Goal: Find specific page/section: Find specific page/section

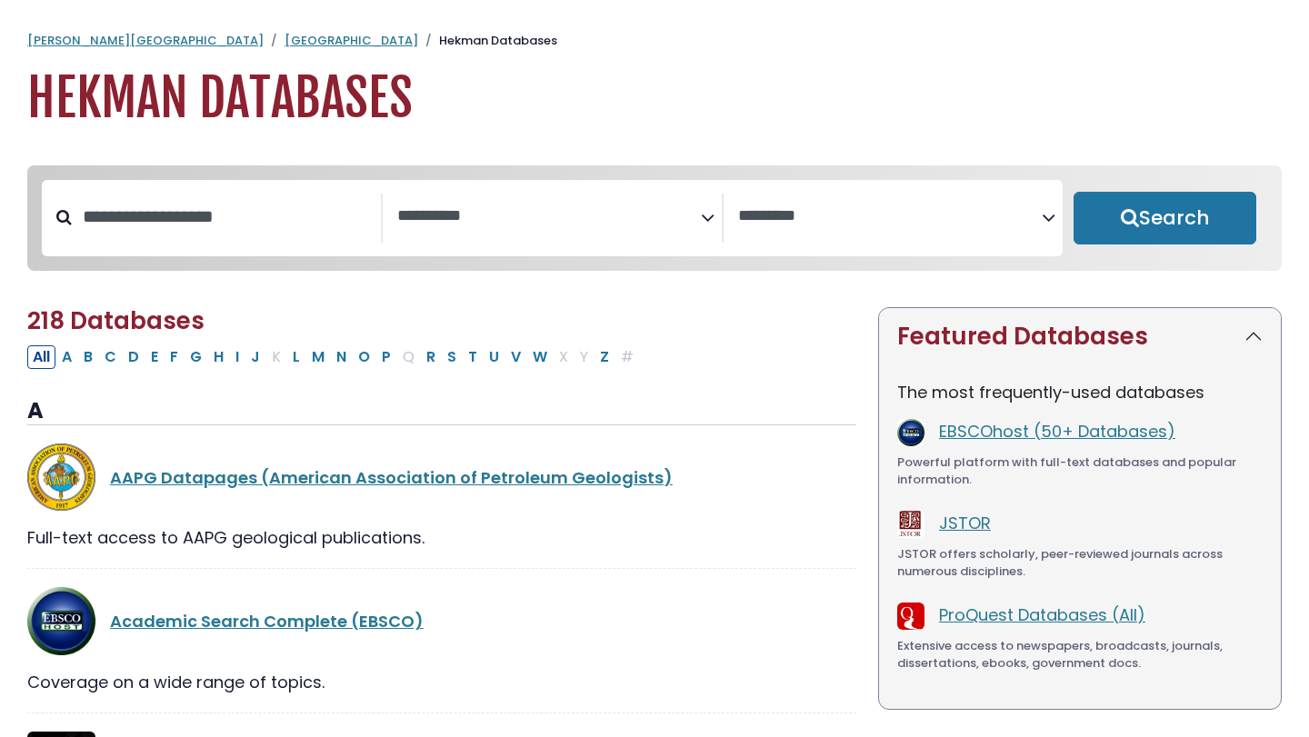
select select "Database Subject Filter"
select select "Database Vendors Filter"
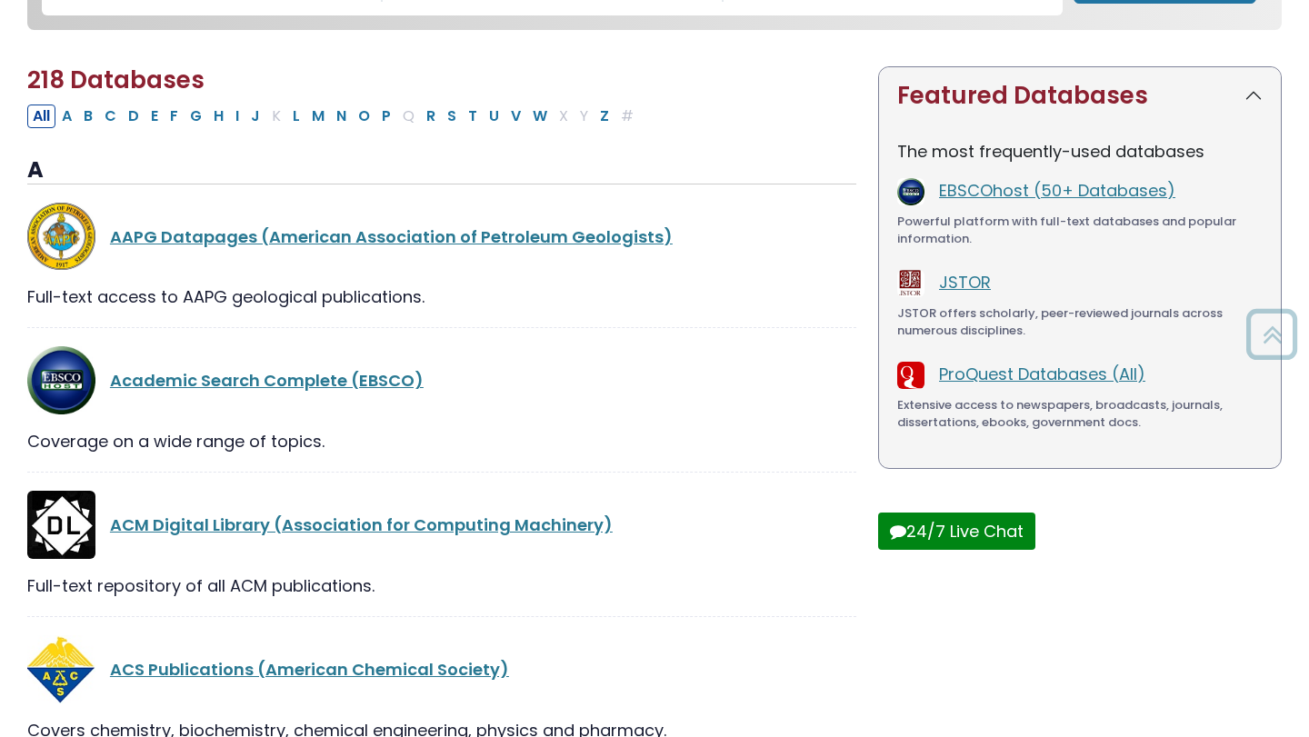
scroll to position [242, 0]
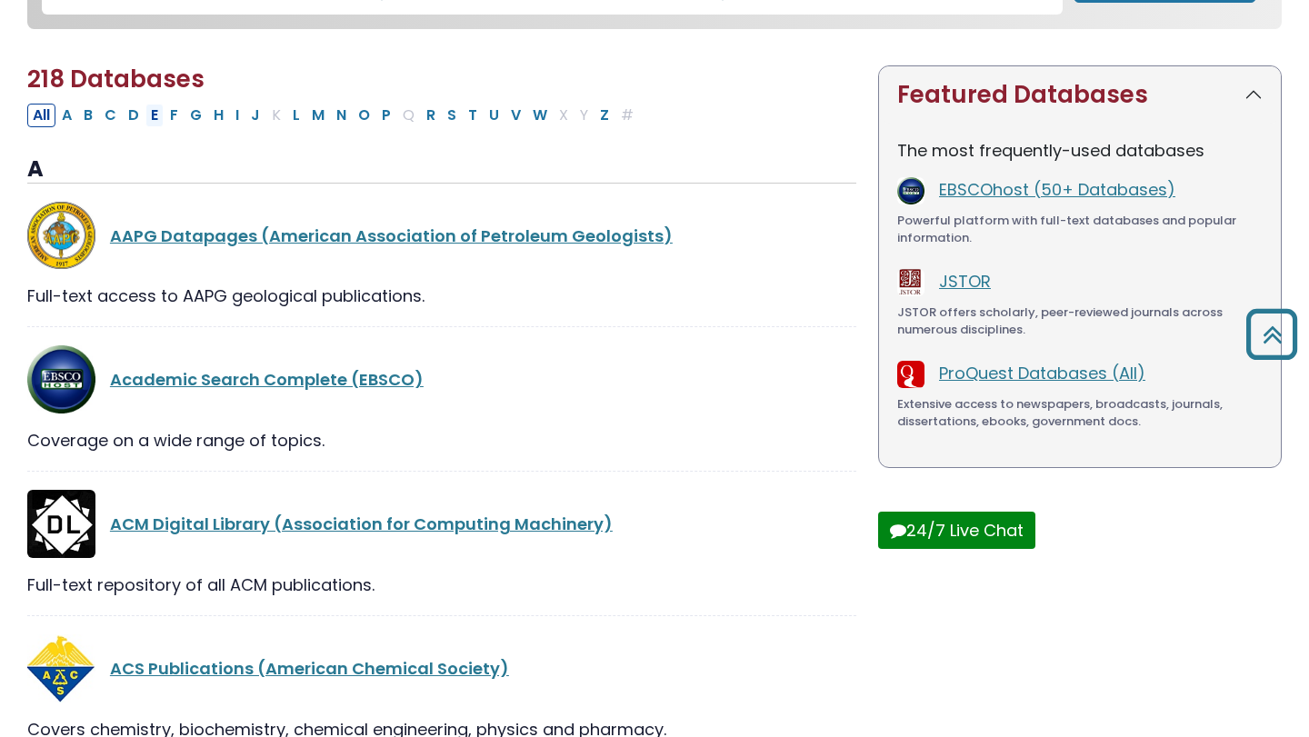
click at [154, 118] on button "E" at bounding box center [154, 116] width 18 height 24
select select "Database Subject Filter"
select select "Database Vendors Filter"
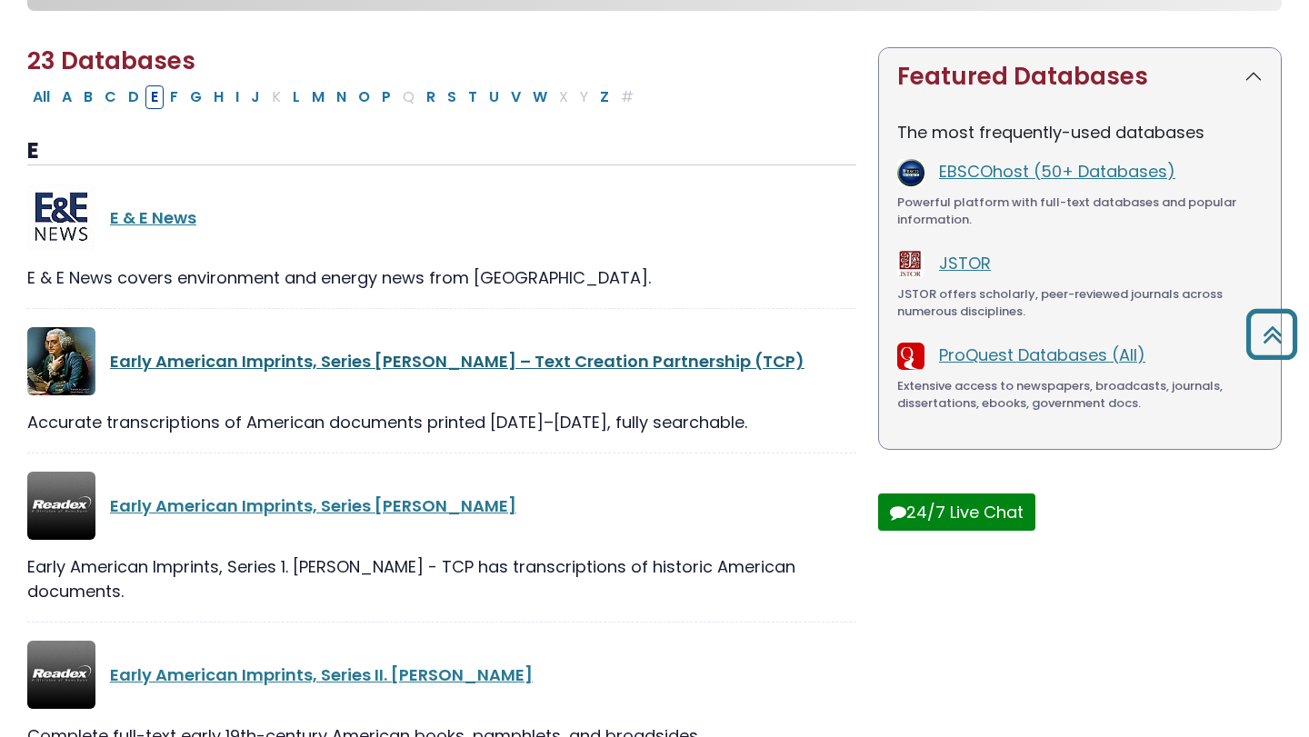
scroll to position [368, 0]
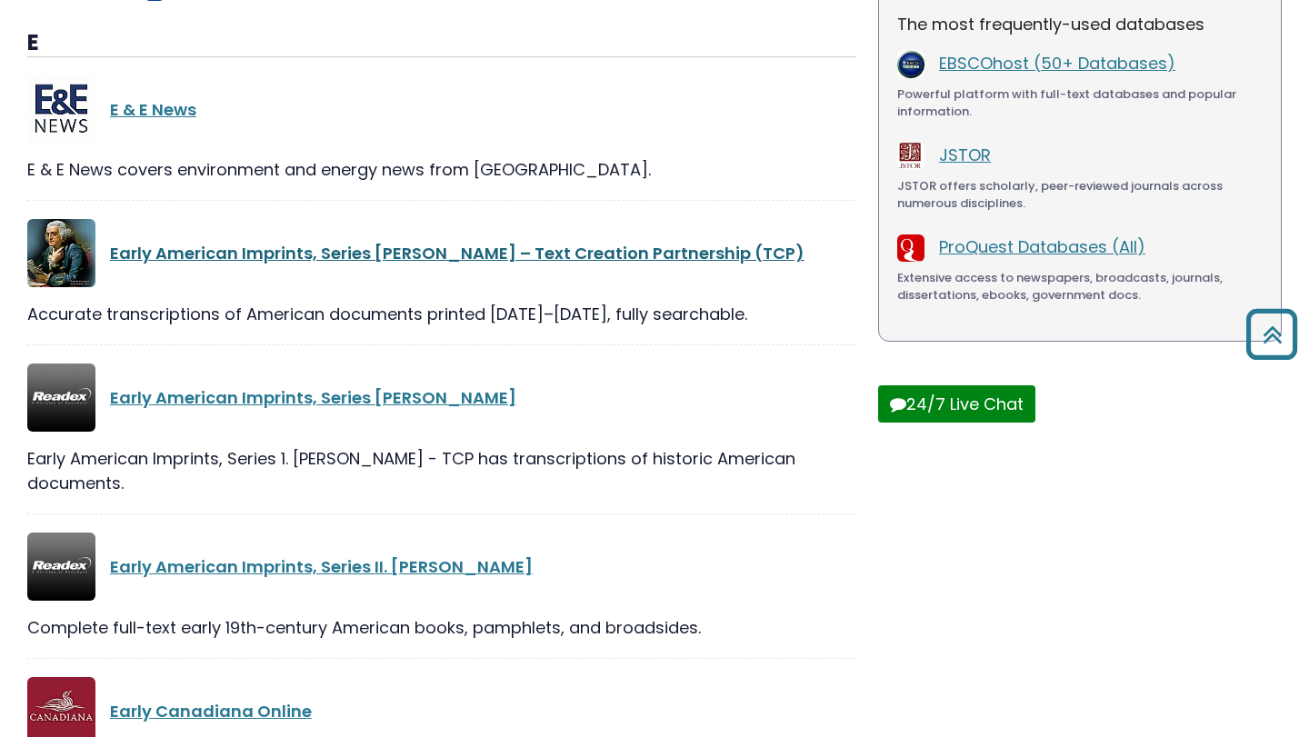
click at [382, 261] on link "Early American Imprints, Series [PERSON_NAME] – Text Creation Partnership (TCP)" at bounding box center [457, 253] width 695 height 23
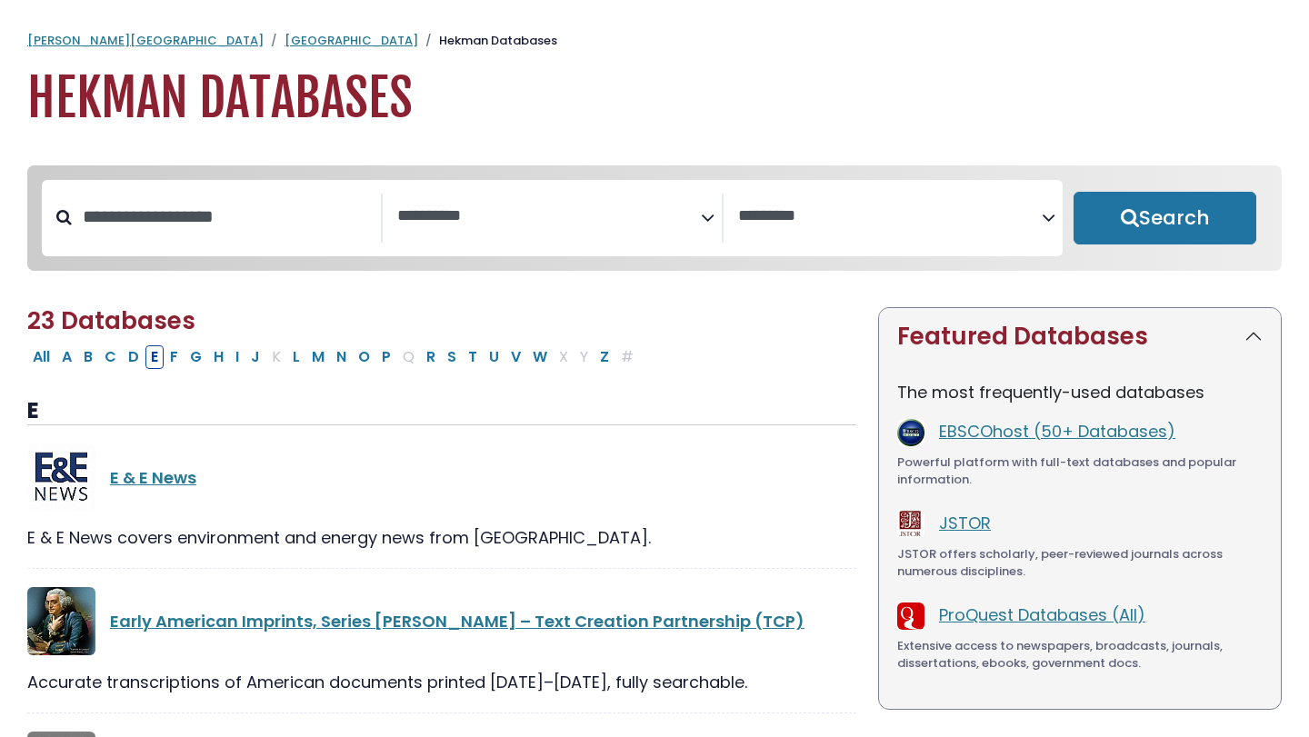
select select "Database Subject Filter"
select select "Database Vendors Filter"
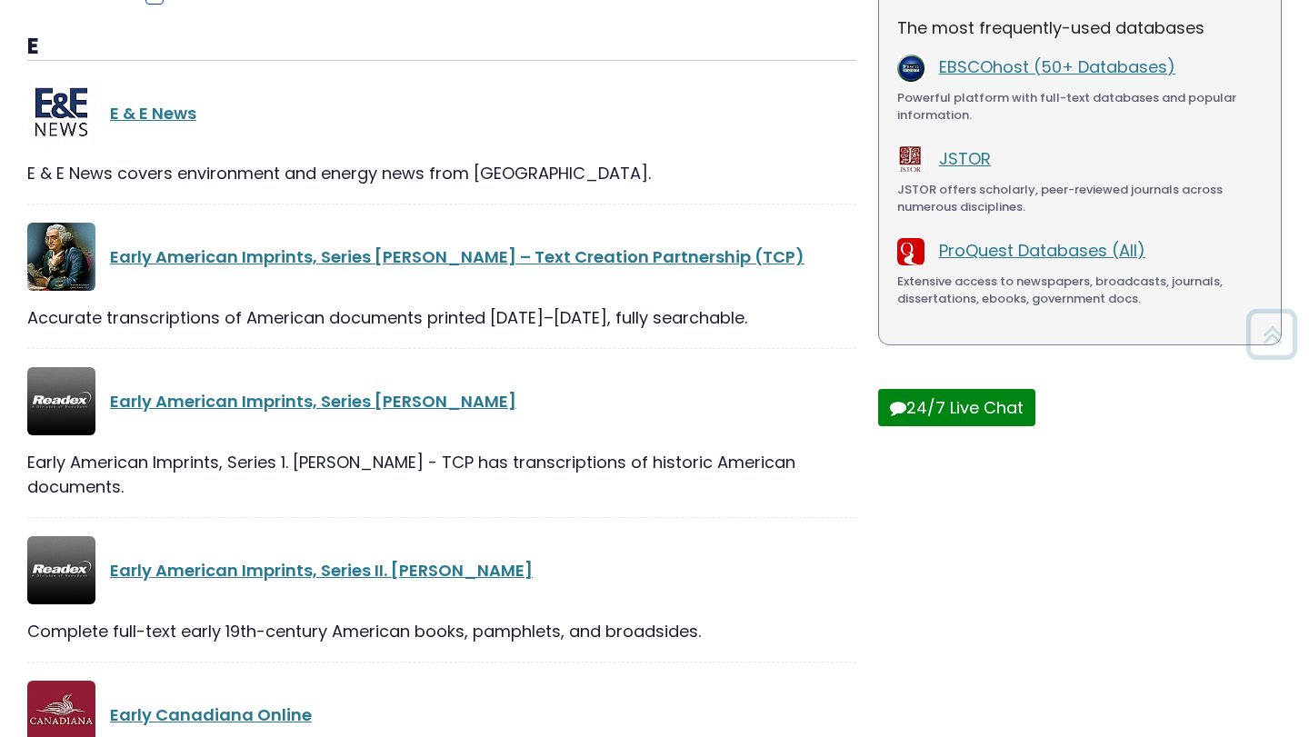
scroll to position [368, 0]
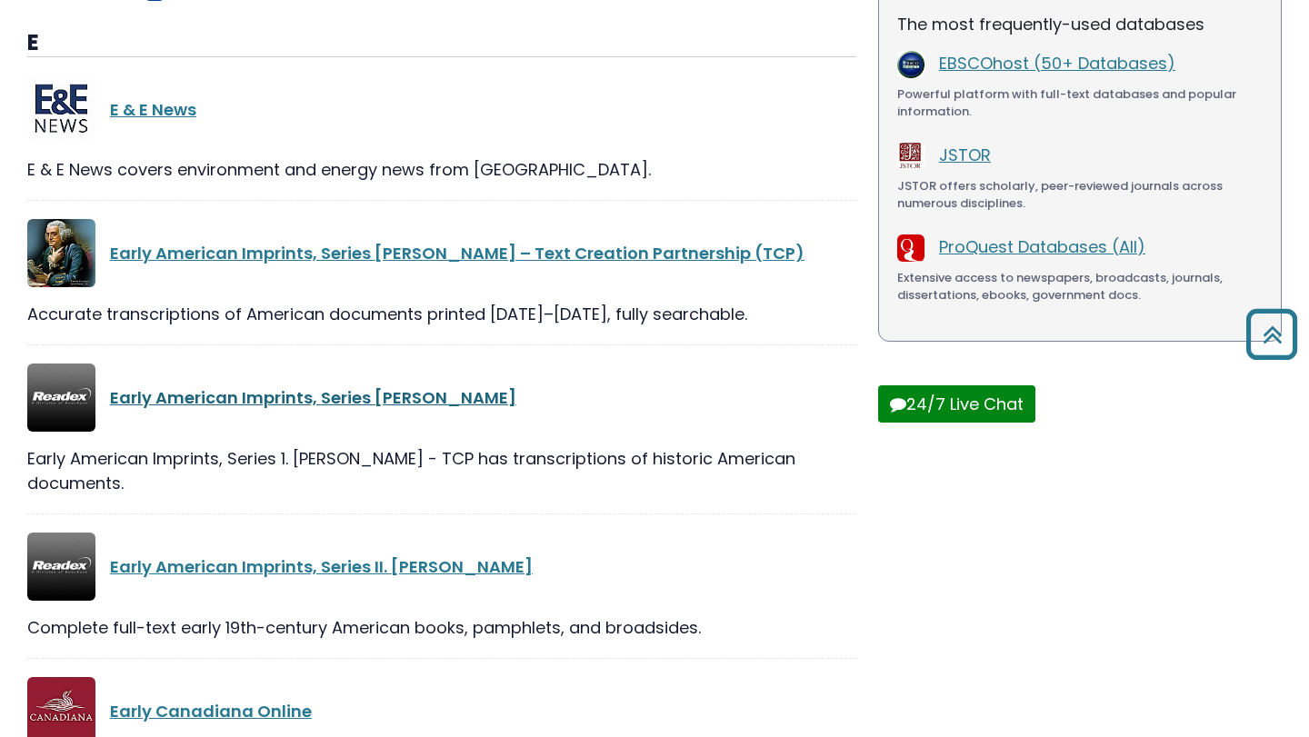
click at [241, 409] on link "Early American Imprints, Series [PERSON_NAME]" at bounding box center [313, 397] width 406 height 23
